Goal: Book appointment/travel/reservation

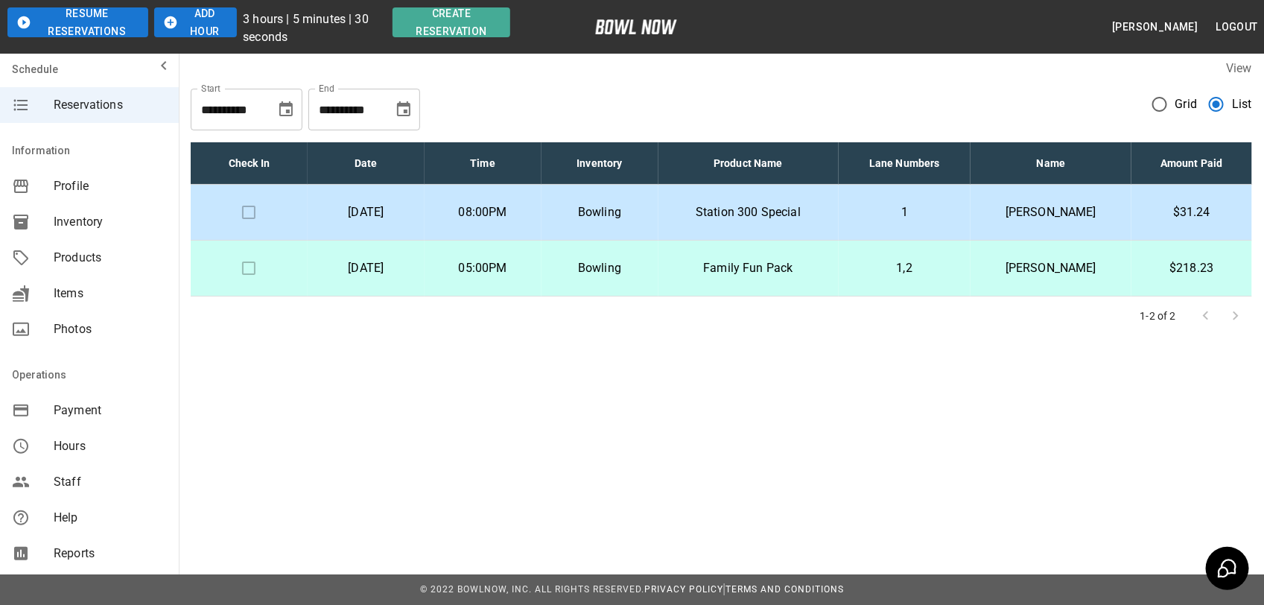
click at [751, 213] on p "Station 300 Special" at bounding box center [748, 212] width 156 height 18
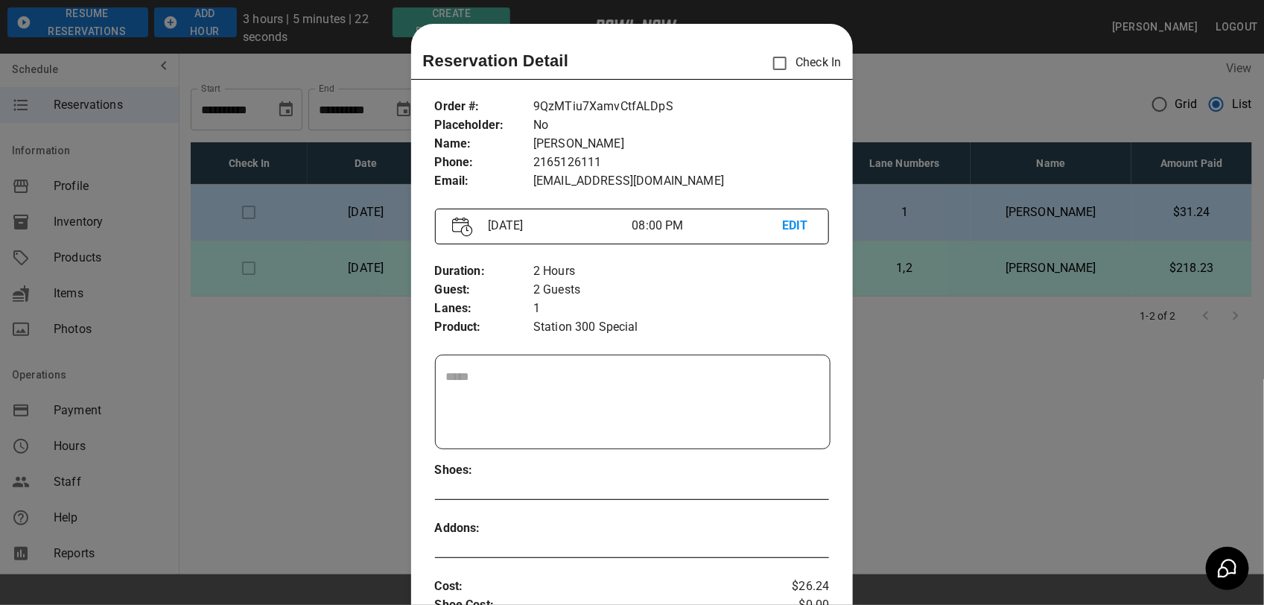
click at [906, 89] on div at bounding box center [632, 302] width 1264 height 605
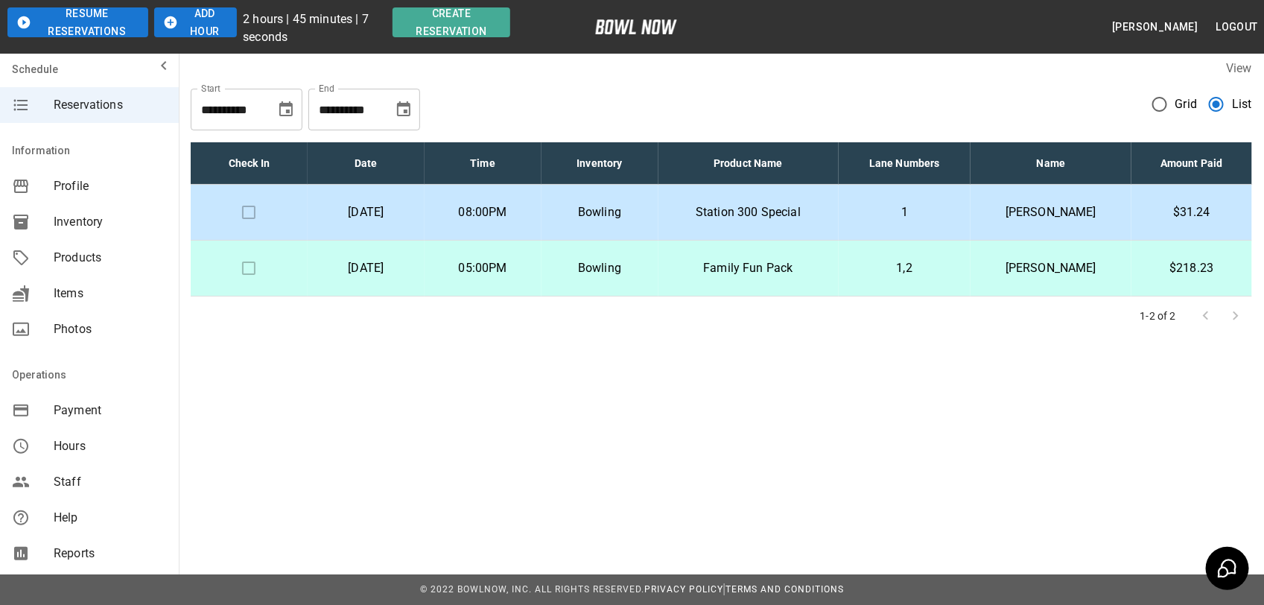
click at [155, 69] on icon "mailbox folders" at bounding box center [164, 66] width 18 height 18
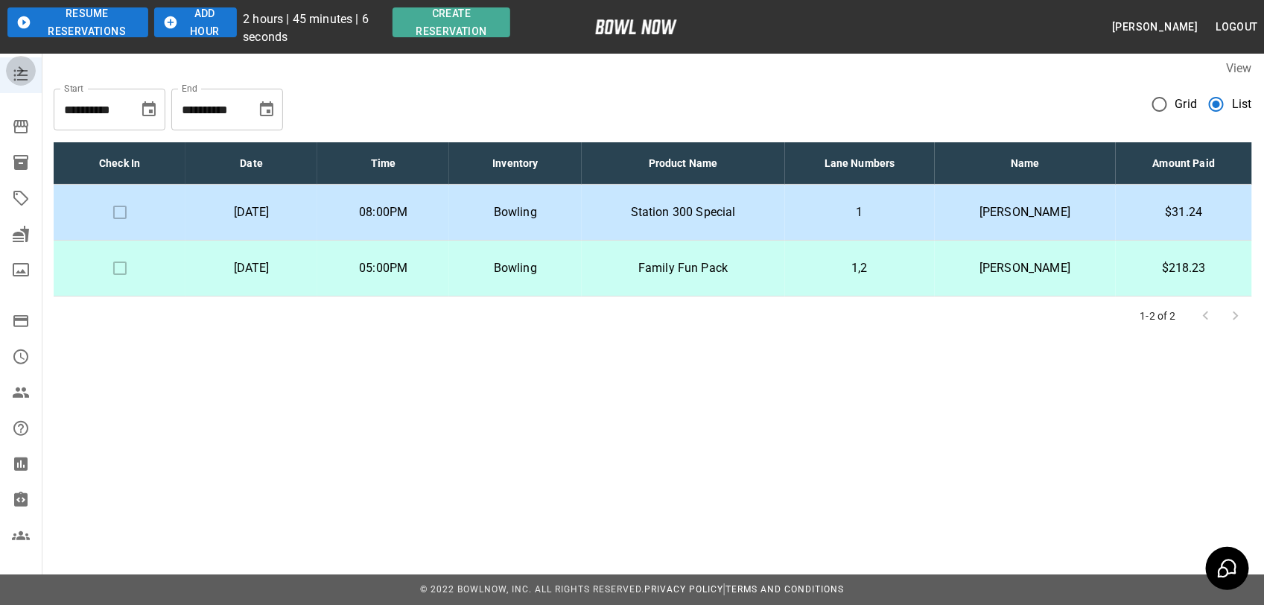
click at [26, 75] on button "mailbox folders" at bounding box center [21, 71] width 30 height 30
